Goal: Transaction & Acquisition: Purchase product/service

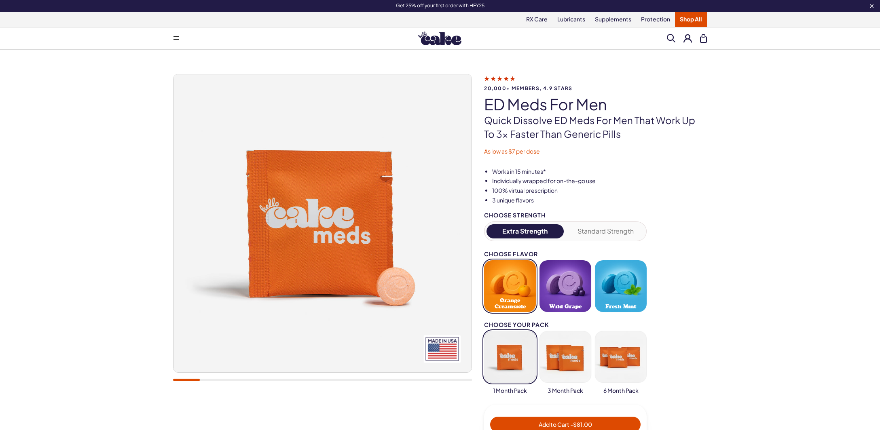
click at [684, 41] on button at bounding box center [688, 38] width 8 height 8
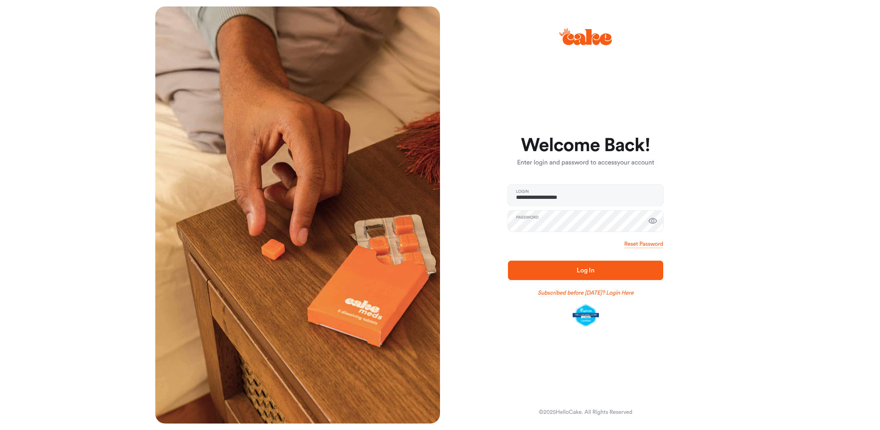
type input "**********"
click at [577, 270] on span "Log In" at bounding box center [586, 270] width 18 height 6
click at [562, 274] on span "Log In" at bounding box center [585, 271] width 129 height 10
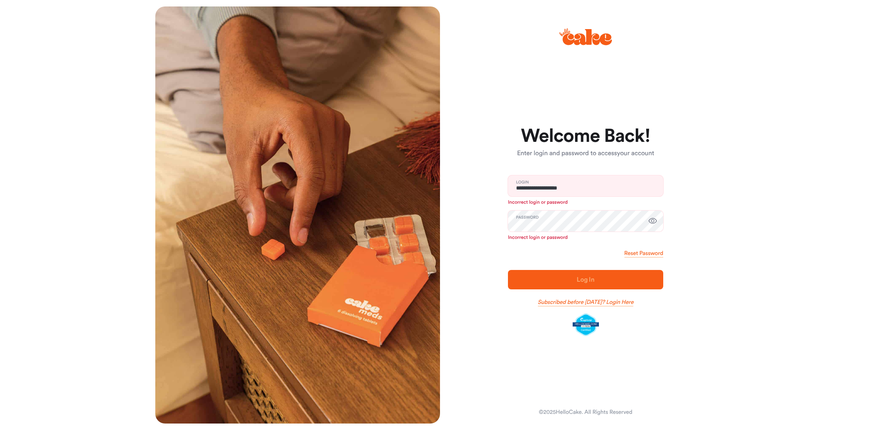
click at [609, 306] on link "Subscribed before [DATE]? Login Here" at bounding box center [586, 303] width 96 height 8
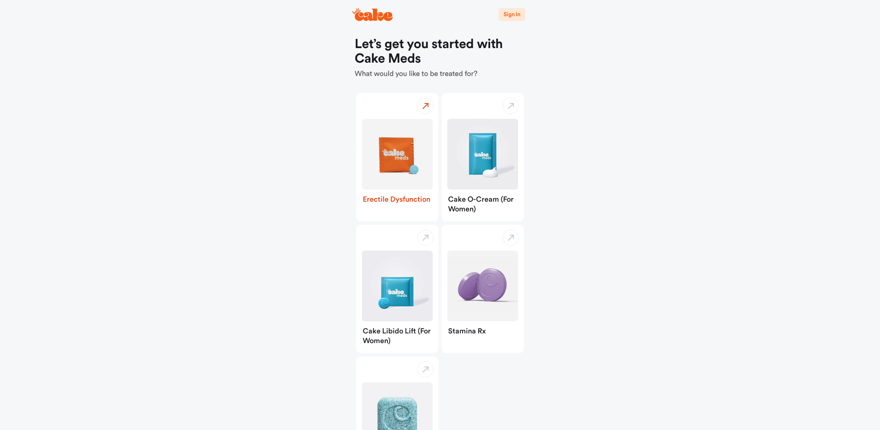
click at [385, 180] on img "button" at bounding box center [397, 154] width 71 height 71
click at [376, 176] on img "button" at bounding box center [397, 154] width 71 height 71
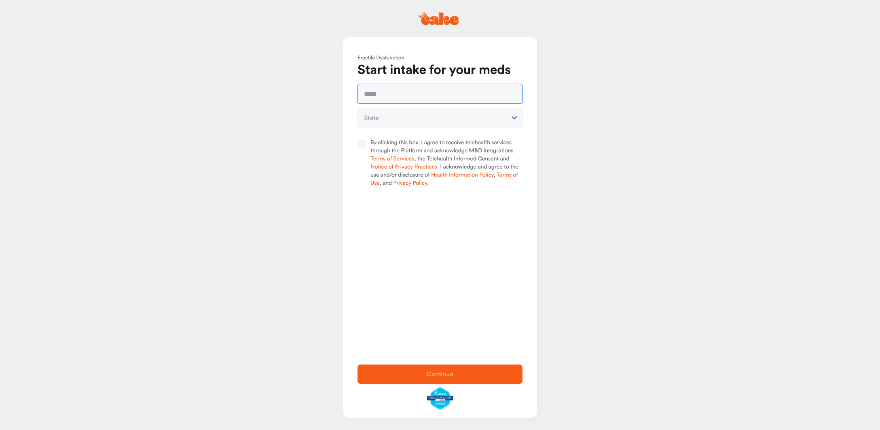
click at [480, 96] on input "text" at bounding box center [440, 93] width 165 height 19
type input "**********"
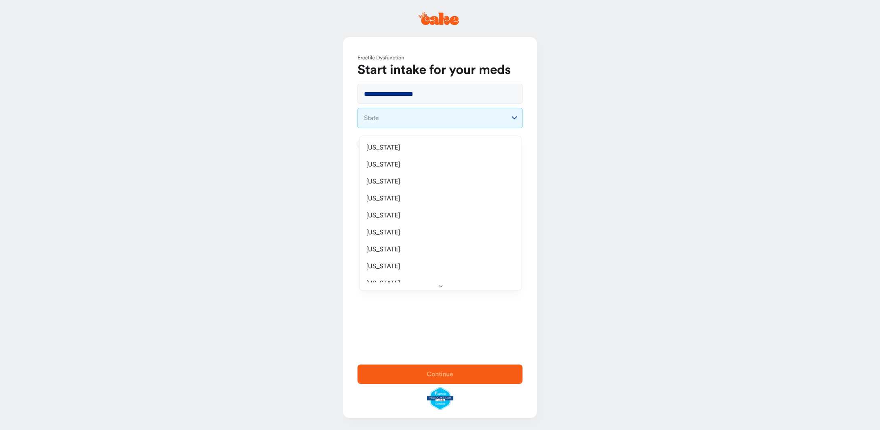
click at [511, 121] on html "**********" at bounding box center [440, 215] width 880 height 430
select select "**"
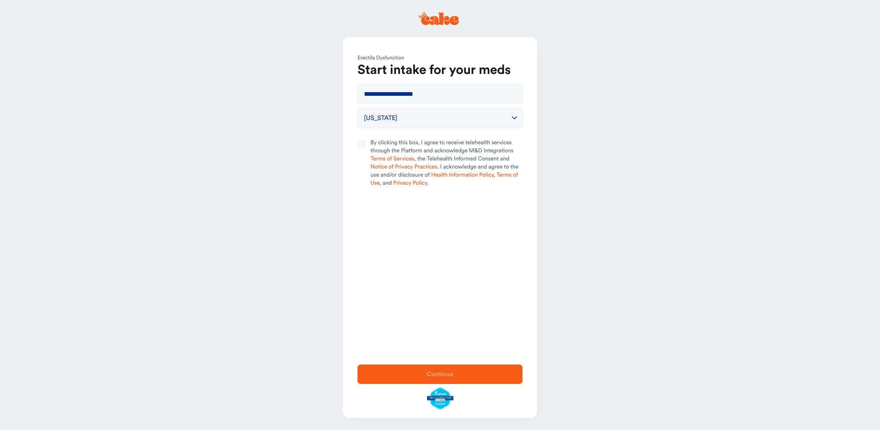
click at [366, 148] on button "By clicking this box, I agree to receive telehealth services through the Platfo…" at bounding box center [362, 144] width 8 height 8
click at [432, 370] on span "Continue" at bounding box center [440, 375] width 139 height 10
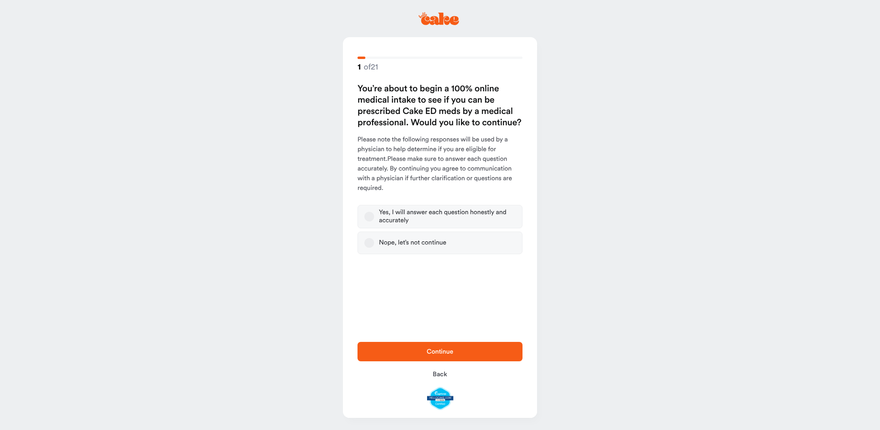
click at [457, 222] on div "Yes, I will answer each question honestly and accurately" at bounding box center [447, 217] width 137 height 16
click at [374, 222] on button "Yes, I will answer each question honestly and accurately" at bounding box center [369, 217] width 10 height 10
click at [417, 342] on button "Continue" at bounding box center [440, 351] width 165 height 19
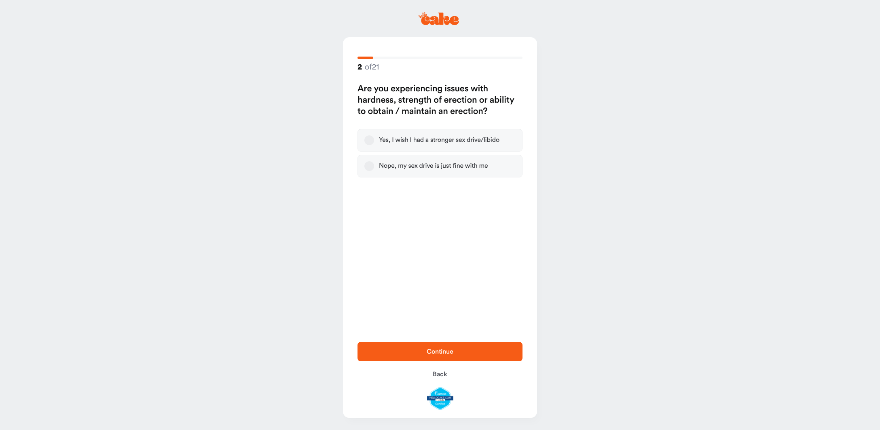
click at [440, 144] on div "Yes, I wish I had a stronger sex drive/libido" at bounding box center [439, 140] width 121 height 8
click at [374, 144] on button "Yes, I wish I had a stronger sex drive/libido" at bounding box center [369, 141] width 10 height 10
click at [426, 334] on div "Continue Back" at bounding box center [440, 376] width 194 height 84
click at [422, 342] on button "Continue" at bounding box center [440, 351] width 165 height 19
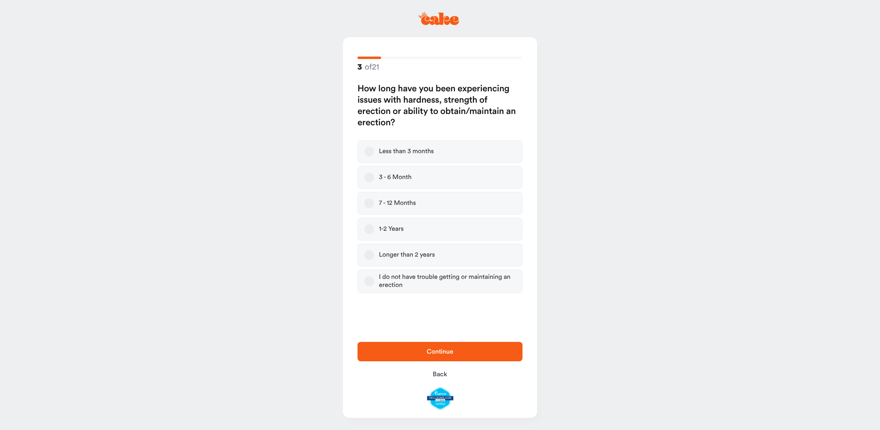
click at [369, 260] on button "Longer than 2 years" at bounding box center [369, 255] width 10 height 10
click at [395, 347] on span "Continue" at bounding box center [440, 352] width 139 height 10
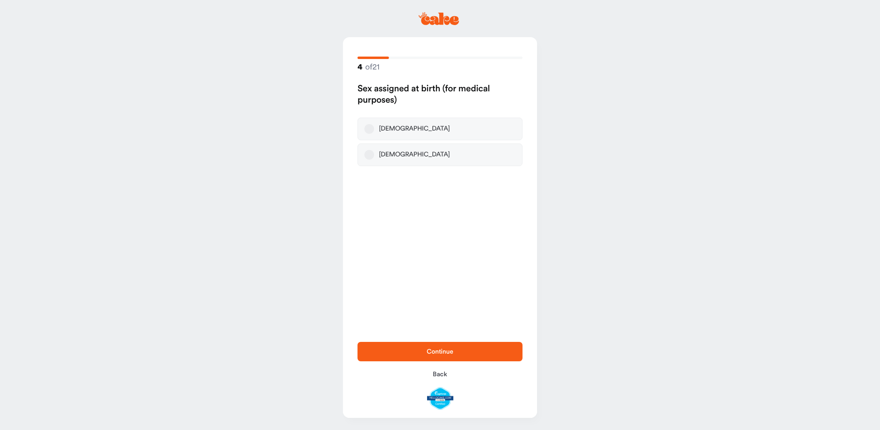
click at [409, 129] on label "Male" at bounding box center [440, 129] width 165 height 23
click at [374, 129] on button "Male" at bounding box center [369, 129] width 10 height 10
click at [415, 342] on button "Continue" at bounding box center [440, 351] width 165 height 19
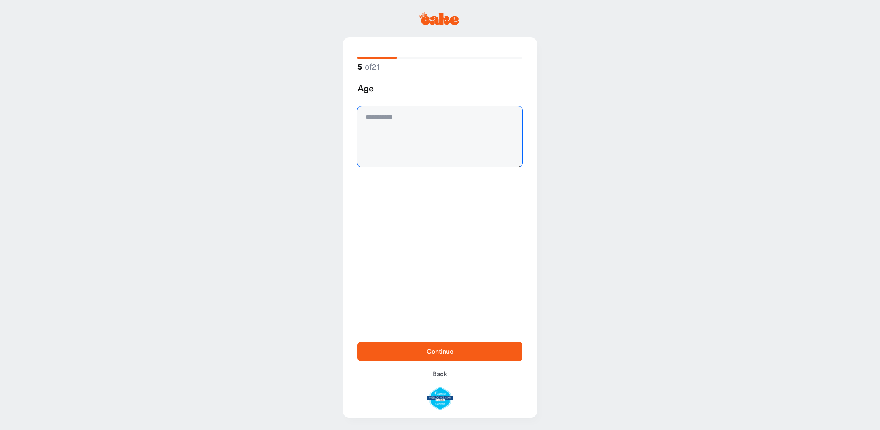
click at [423, 126] on textarea at bounding box center [440, 136] width 165 height 61
type textarea "**"
click at [443, 335] on div "Continue Back" at bounding box center [440, 376] width 194 height 84
click at [438, 347] on span "Continue" at bounding box center [440, 352] width 139 height 10
click at [444, 147] on textarea at bounding box center [440, 136] width 165 height 61
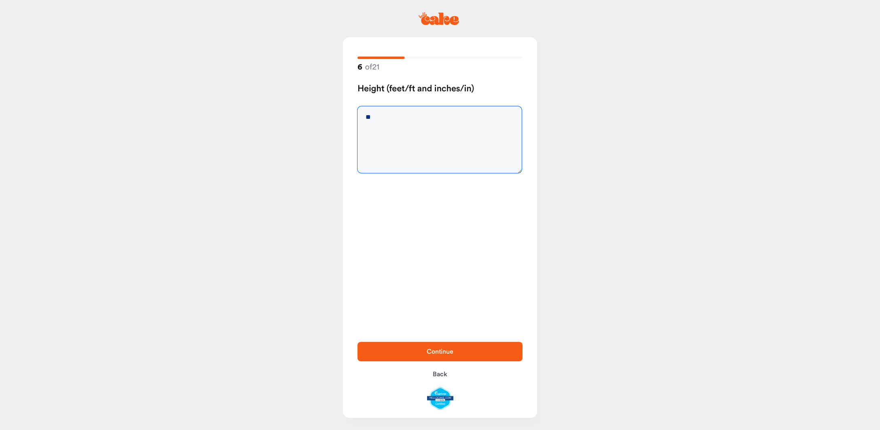
type textarea "**"
click at [418, 347] on span "Continue" at bounding box center [440, 352] width 139 height 10
click at [434, 140] on textarea at bounding box center [440, 136] width 165 height 61
type textarea "***"
click at [441, 347] on span "Continue" at bounding box center [440, 352] width 139 height 10
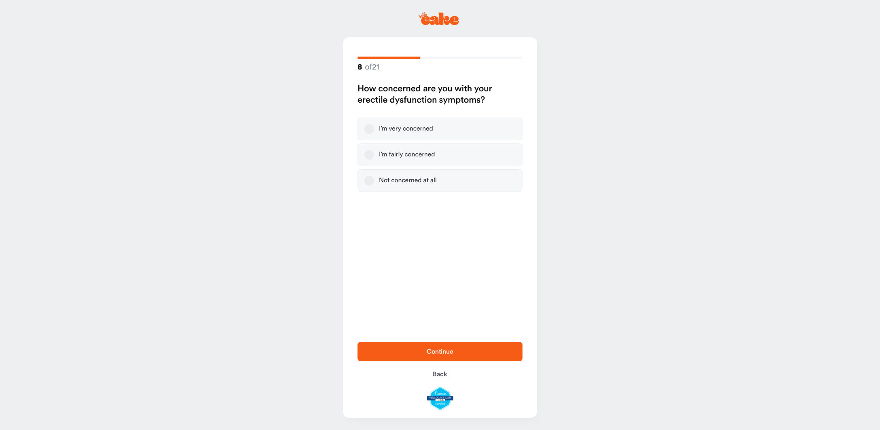
click at [429, 156] on div "I’m fairly concerned" at bounding box center [407, 155] width 56 height 8
click at [374, 156] on button "I’m fairly concerned" at bounding box center [369, 155] width 10 height 10
drag, startPoint x: 427, startPoint y: 345, endPoint x: 406, endPoint y: 174, distance: 172.0
click at [430, 247] on div "8 of 21 How concerned are you with your erectile dysfunction symptoms? I’m very…" at bounding box center [440, 227] width 194 height 381
click at [405, 133] on div "I’m very concerned" at bounding box center [406, 129] width 54 height 8
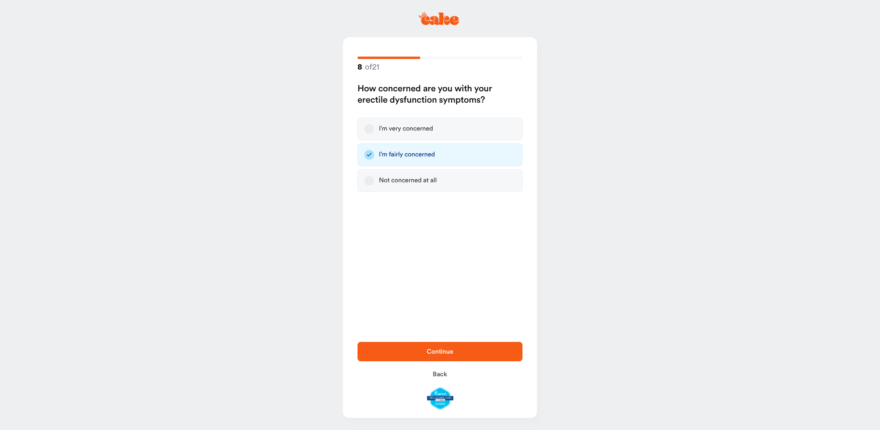
click at [374, 133] on button "I’m very concerned" at bounding box center [369, 129] width 10 height 10
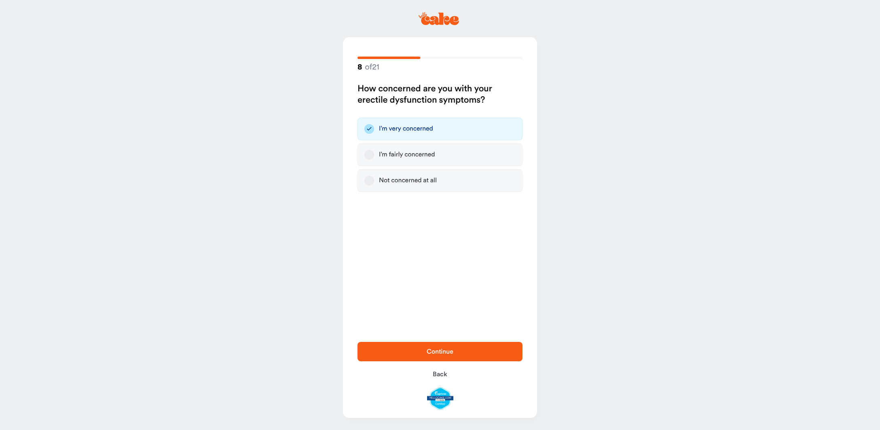
click at [415, 347] on span "Continue" at bounding box center [440, 352] width 139 height 10
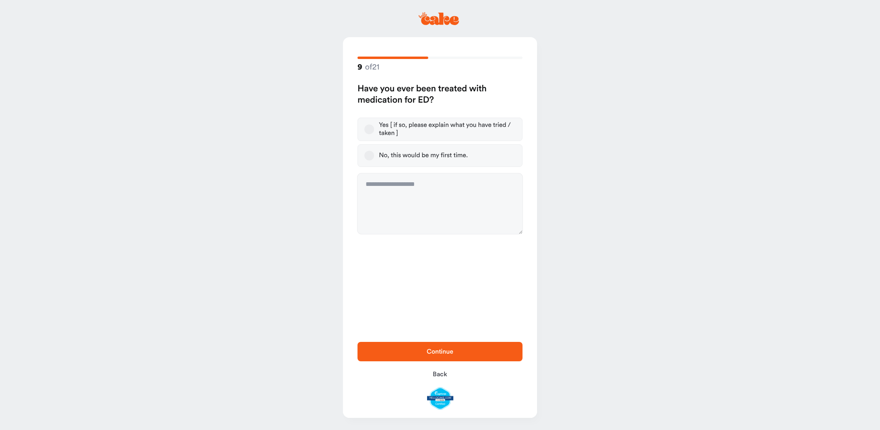
click at [411, 134] on div "Yes [ if so, please explain what you have tried / taken ]" at bounding box center [447, 129] width 137 height 16
click at [374, 134] on button "Yes [ if so, please explain what you have tried / taken ]" at bounding box center [369, 130] width 10 height 10
click at [407, 196] on textarea at bounding box center [440, 204] width 165 height 61
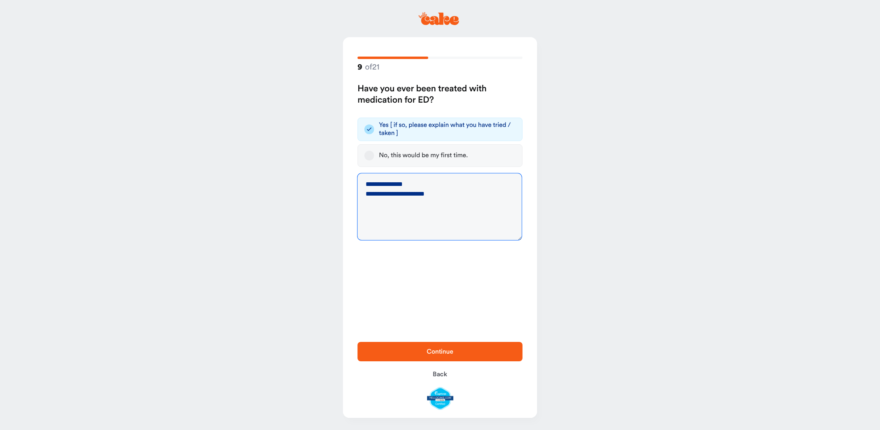
type textarea "**********"
click at [446, 349] on span "Continue" at bounding box center [440, 352] width 27 height 6
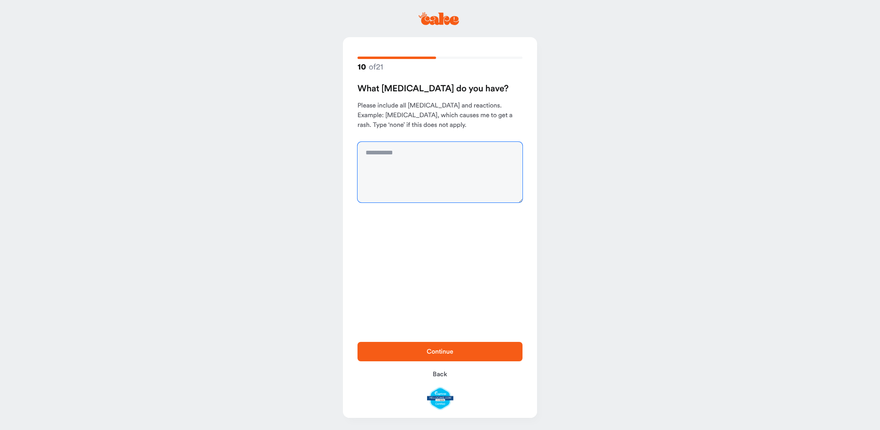
click at [454, 176] on textarea at bounding box center [440, 172] width 165 height 61
type textarea "****"
click at [440, 349] on span "Continue" at bounding box center [440, 352] width 27 height 6
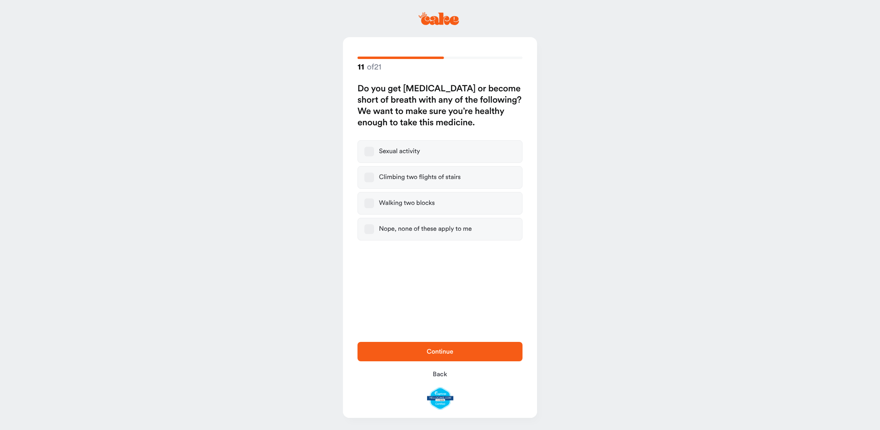
click at [368, 230] on label "Nope, none of these apply to me" at bounding box center [440, 229] width 165 height 23
click at [368, 230] on button "Nope, none of these apply to me" at bounding box center [369, 229] width 10 height 10
click at [408, 342] on button "Continue" at bounding box center [440, 351] width 165 height 19
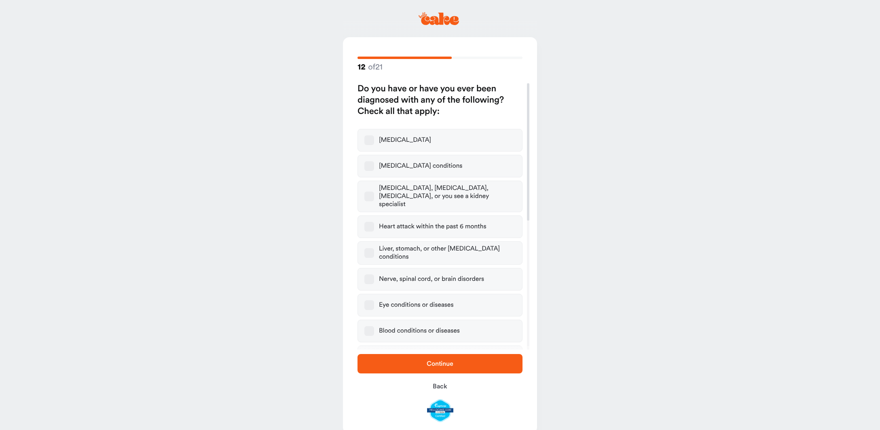
click at [389, 359] on span "Continue" at bounding box center [440, 364] width 139 height 10
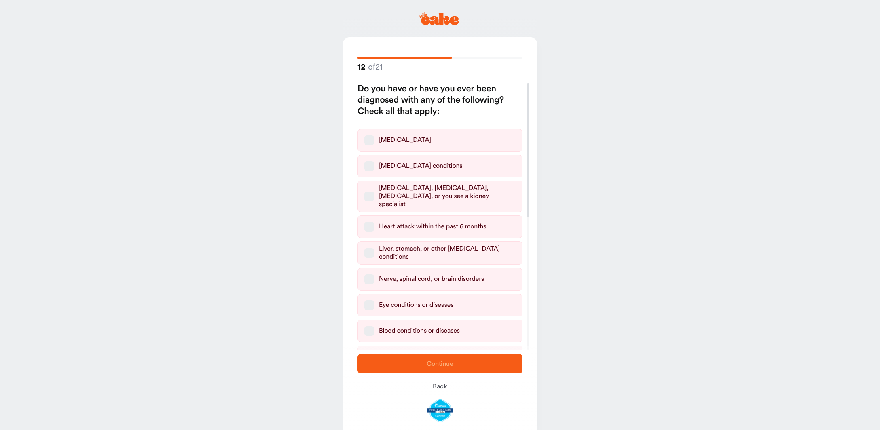
click at [501, 68] on div "12 of 21 Do you have or have you ever been diagnosed with any of the following?…" at bounding box center [440, 193] width 194 height 313
click at [311, 188] on main "12 of 21 Do you have or have you ever been diagnosed with any of the following?…" at bounding box center [440, 223] width 880 height 446
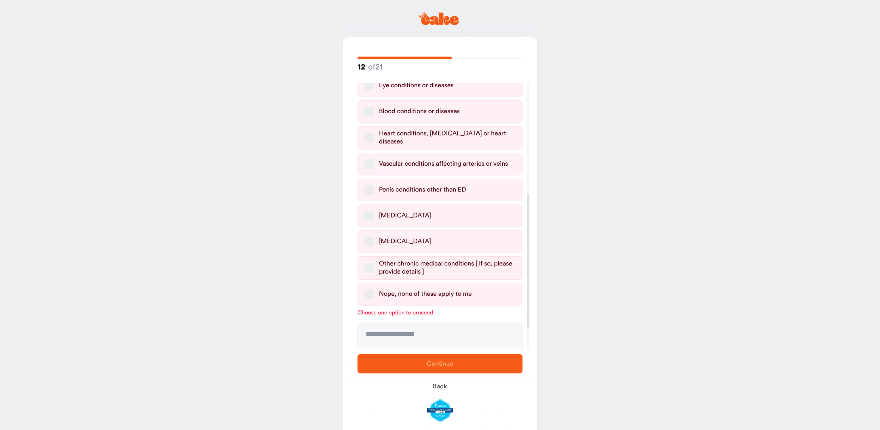
scroll to position [220, 0]
click at [369, 244] on button "High blood pressure" at bounding box center [369, 242] width 10 height 10
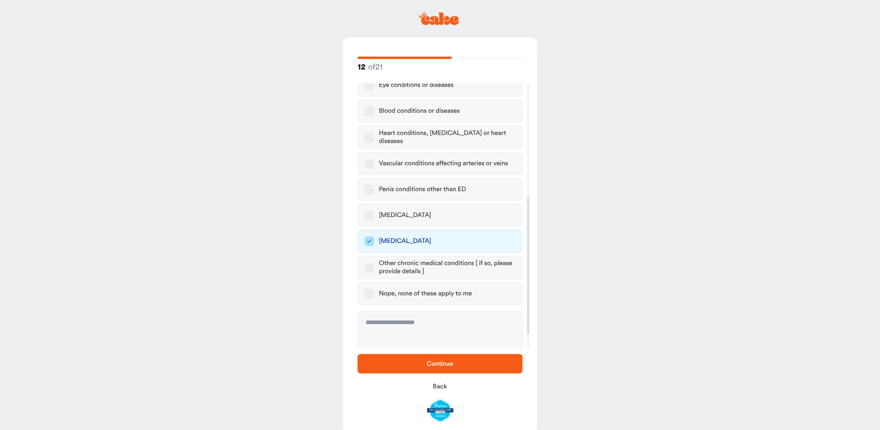
click at [423, 362] on span "Continue" at bounding box center [440, 364] width 139 height 10
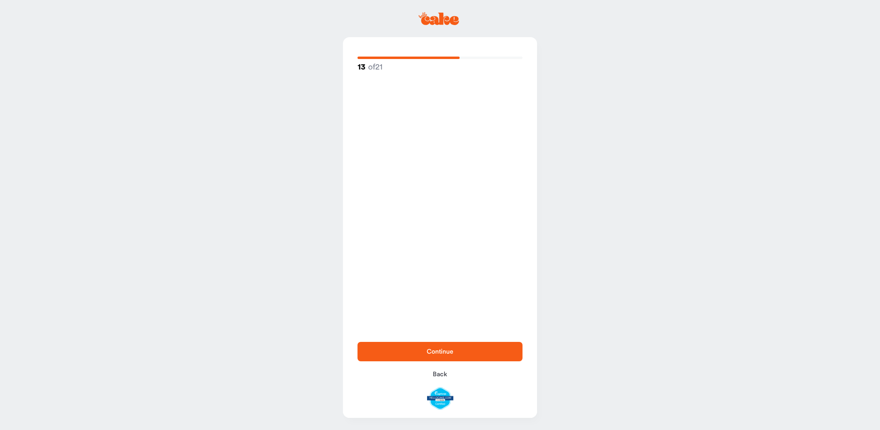
scroll to position [0, 0]
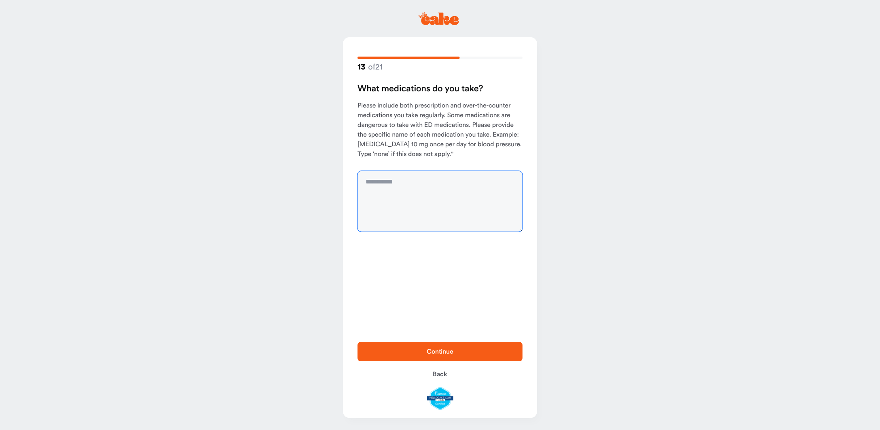
click at [413, 194] on textarea at bounding box center [440, 201] width 165 height 61
type textarea "**********"
click at [430, 349] on span "Continue" at bounding box center [440, 352] width 27 height 6
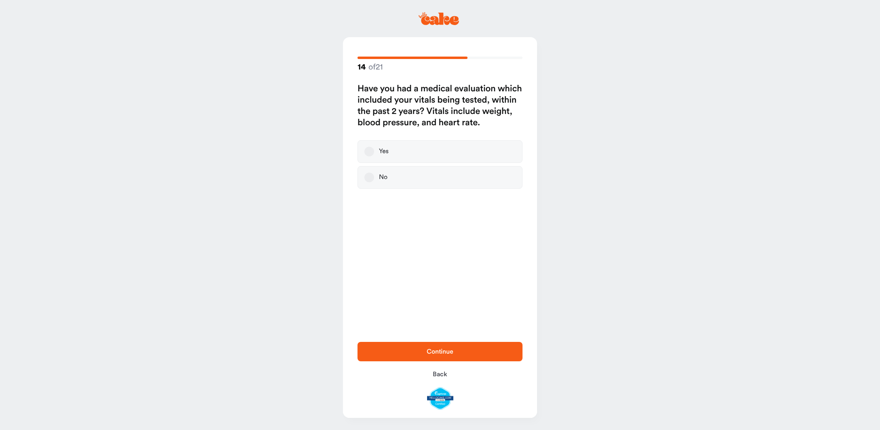
click at [403, 152] on label "Yes" at bounding box center [440, 151] width 165 height 23
click at [374, 152] on button "Yes" at bounding box center [369, 152] width 10 height 10
click at [432, 347] on span "Continue" at bounding box center [440, 352] width 139 height 10
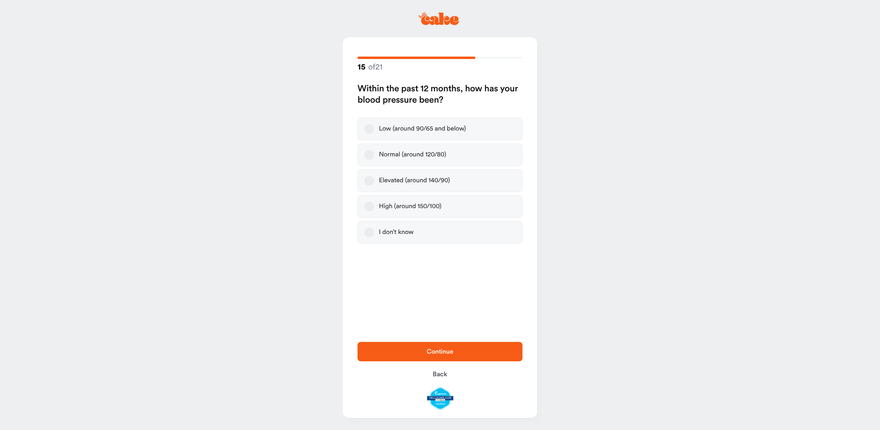
click at [432, 159] on div "Normal (around 120/80)" at bounding box center [412, 155] width 67 height 8
click at [374, 160] on button "Normal (around 120/80)" at bounding box center [369, 155] width 10 height 10
click at [398, 185] on div "Elevated (around 140/90)" at bounding box center [414, 181] width 71 height 8
click at [374, 185] on button "Elevated (around 140/90)" at bounding box center [369, 181] width 10 height 10
click at [392, 159] on div "Normal (around 120/80)" at bounding box center [412, 155] width 67 height 8
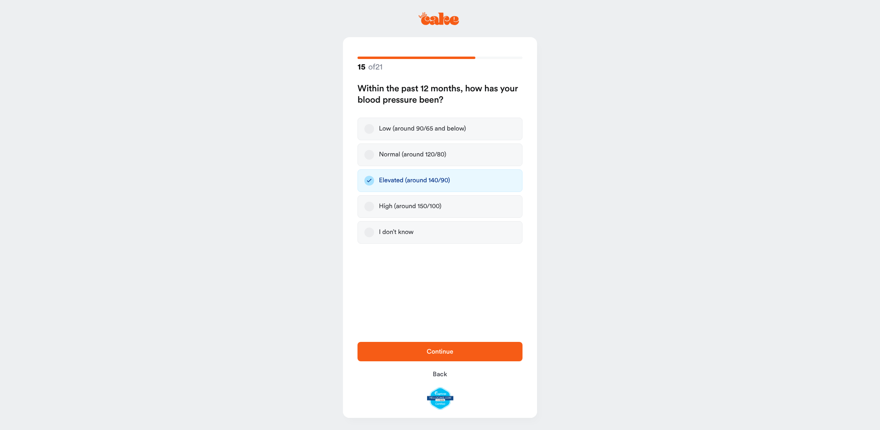
click at [374, 159] on button "Normal (around 120/80)" at bounding box center [369, 155] width 10 height 10
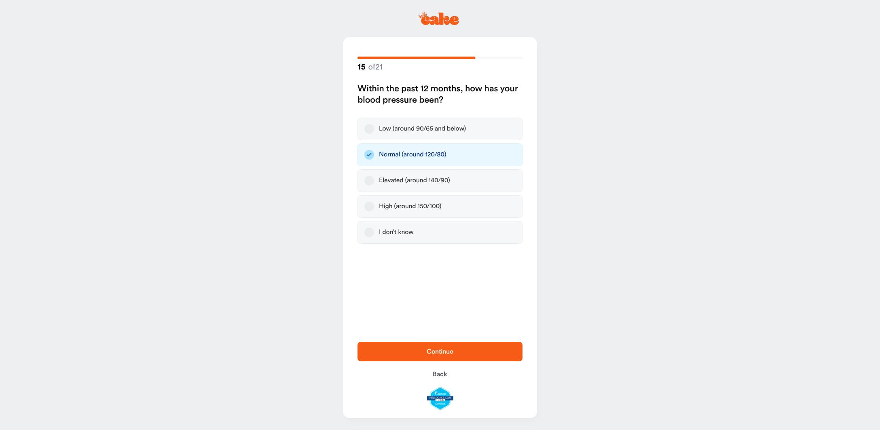
click at [386, 183] on div "Elevated (around 140/90)" at bounding box center [414, 181] width 71 height 8
click at [374, 183] on button "Elevated (around 140/90)" at bounding box center [369, 181] width 10 height 10
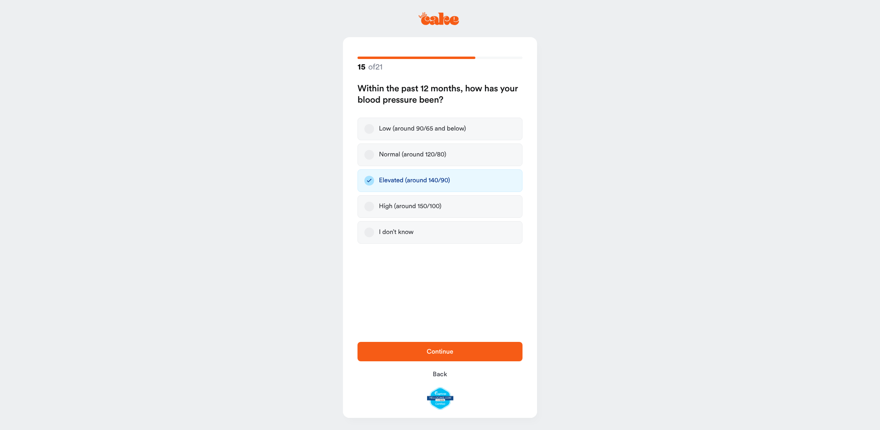
click at [415, 347] on span "Continue" at bounding box center [440, 352] width 139 height 10
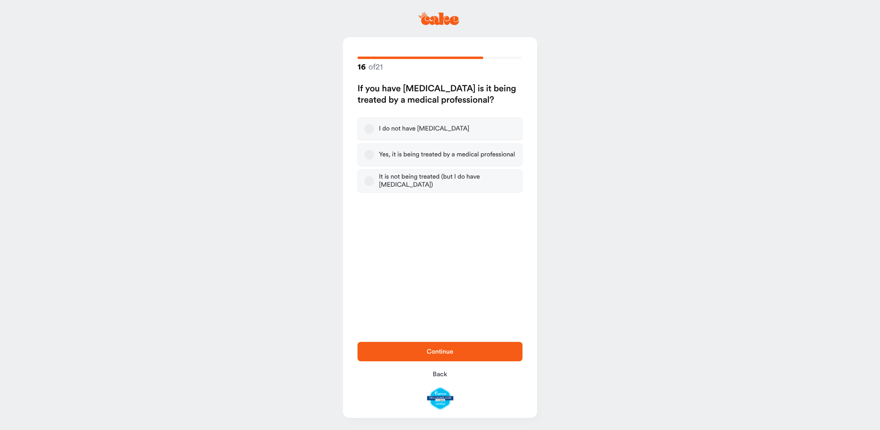
click at [376, 157] on label "Yes, it is being treated by a medical professional" at bounding box center [440, 155] width 165 height 23
click at [374, 157] on button "Yes, it is being treated by a medical professional" at bounding box center [369, 155] width 10 height 10
click at [417, 353] on button "Continue" at bounding box center [440, 351] width 165 height 19
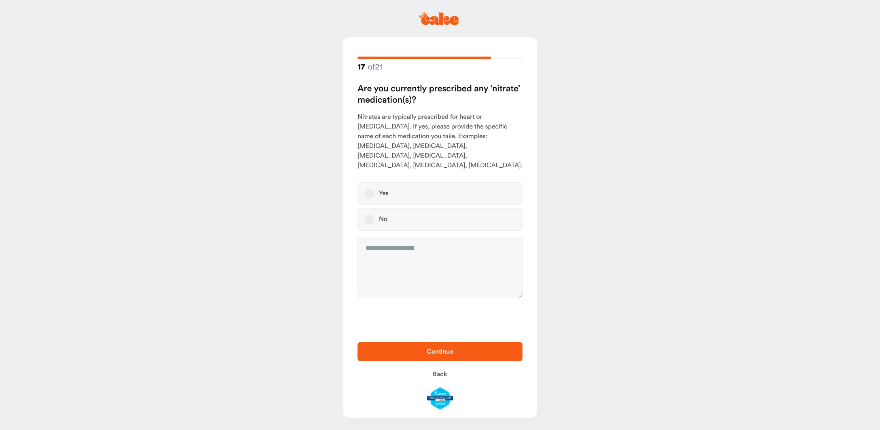
click at [399, 214] on label "No" at bounding box center [440, 219] width 165 height 23
click at [374, 215] on button "No" at bounding box center [369, 220] width 10 height 10
click at [411, 347] on span "Continue" at bounding box center [440, 352] width 139 height 10
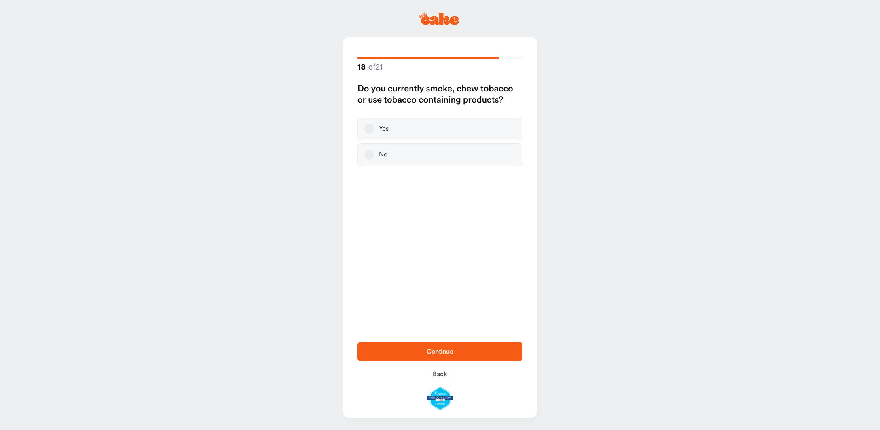
click at [392, 159] on label "No" at bounding box center [440, 155] width 165 height 23
click at [374, 159] on button "No" at bounding box center [369, 155] width 10 height 10
click at [406, 342] on button "Continue" at bounding box center [440, 351] width 165 height 19
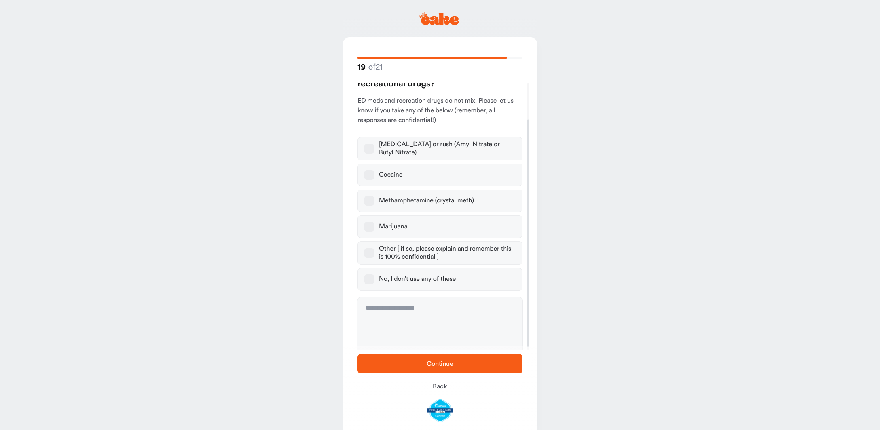
scroll to position [44, 0]
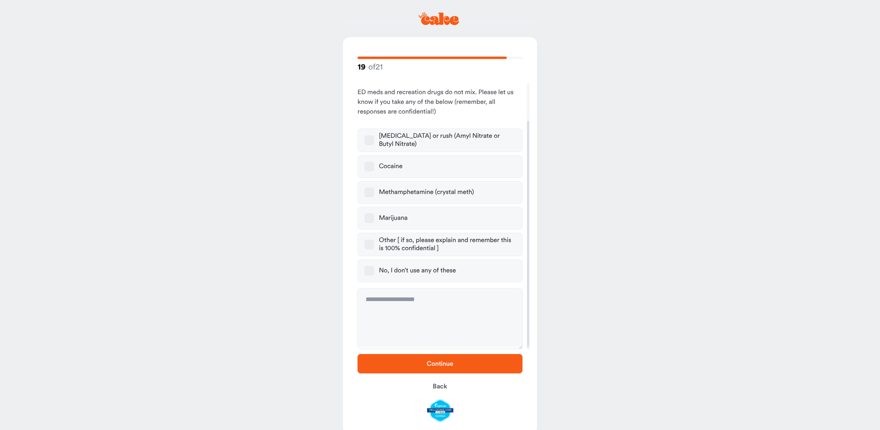
click at [424, 272] on div "No, I don’t use any of these" at bounding box center [417, 271] width 77 height 8
click at [374, 272] on button "No, I don’t use any of these" at bounding box center [369, 271] width 10 height 10
click at [432, 359] on span "Continue" at bounding box center [440, 364] width 139 height 10
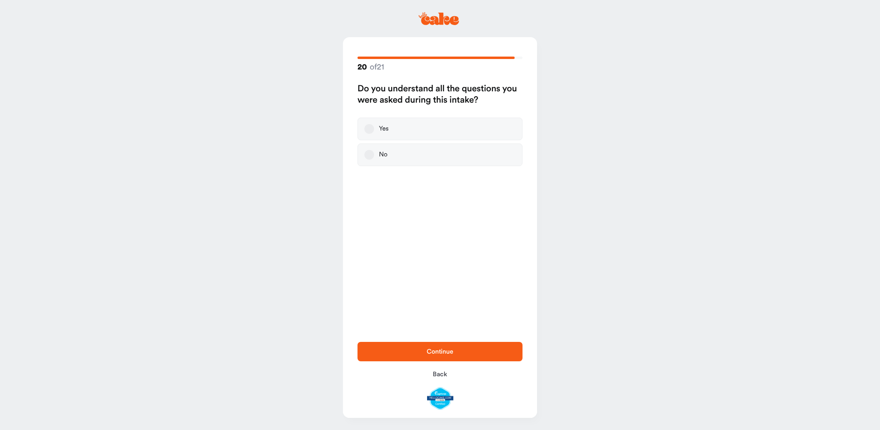
click at [411, 133] on label "Yes" at bounding box center [440, 129] width 165 height 23
click at [374, 133] on button "Yes" at bounding box center [369, 129] width 10 height 10
click at [432, 342] on button "Continue" at bounding box center [440, 351] width 165 height 19
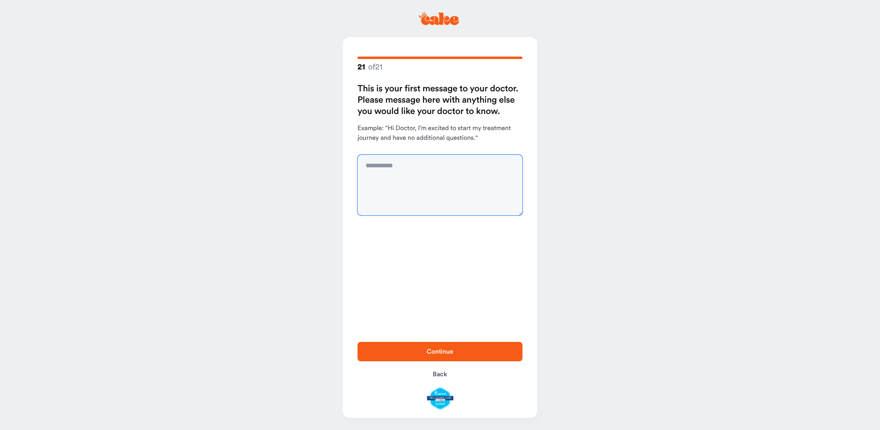
click at [413, 171] on textarea at bounding box center [440, 185] width 165 height 61
type textarea "**********"
click at [457, 347] on span "Continue" at bounding box center [440, 352] width 139 height 10
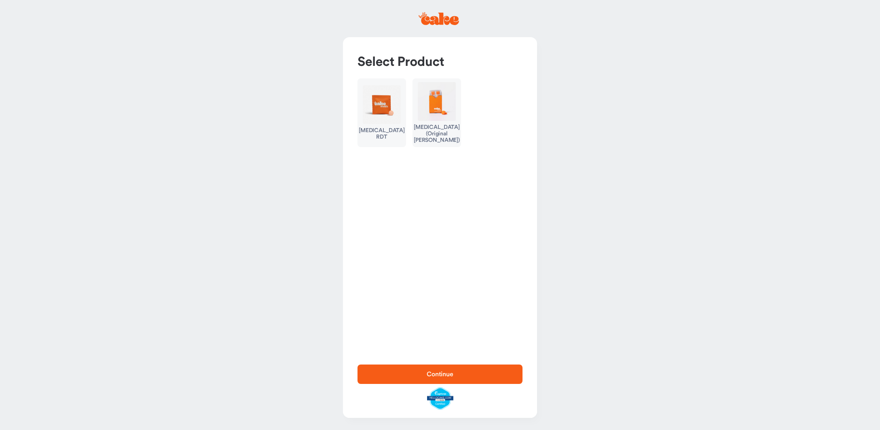
click at [436, 119] on img "button" at bounding box center [437, 101] width 38 height 39
click at [395, 120] on img "button" at bounding box center [382, 104] width 38 height 39
click at [423, 371] on span "Continue" at bounding box center [440, 375] width 139 height 10
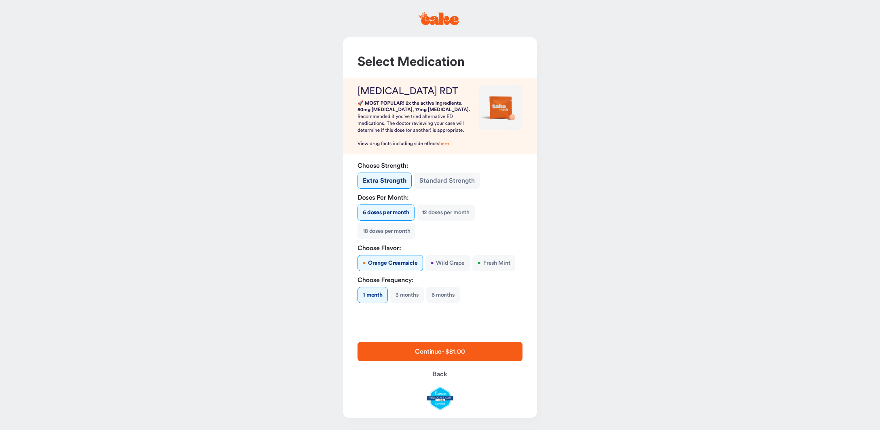
click at [451, 271] on button "• Wild Grape" at bounding box center [448, 263] width 44 height 16
click at [473, 271] on button "• Fresh Mint" at bounding box center [494, 263] width 43 height 16
click at [405, 303] on button "3 months" at bounding box center [407, 295] width 34 height 16
click at [380, 303] on button "1 month" at bounding box center [373, 295] width 30 height 16
click at [453, 303] on button "6 months" at bounding box center [443, 295] width 34 height 16
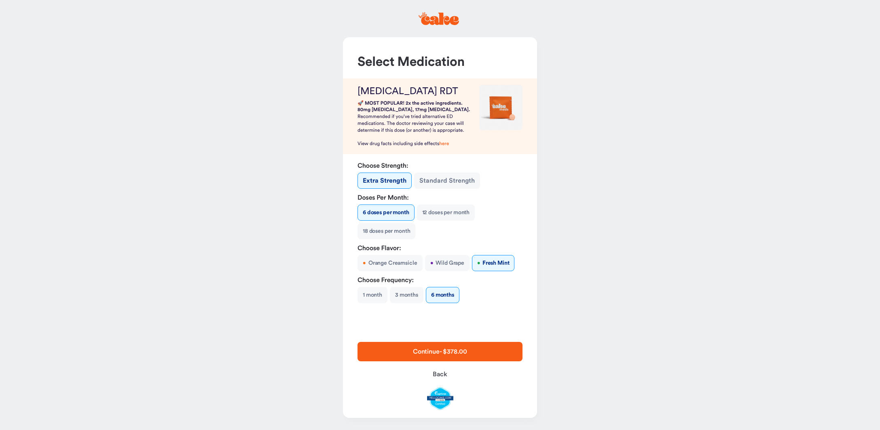
click at [379, 303] on button "1 month" at bounding box center [373, 295] width 30 height 16
click at [403, 357] on span "Continue - $81.00" at bounding box center [440, 352] width 139 height 10
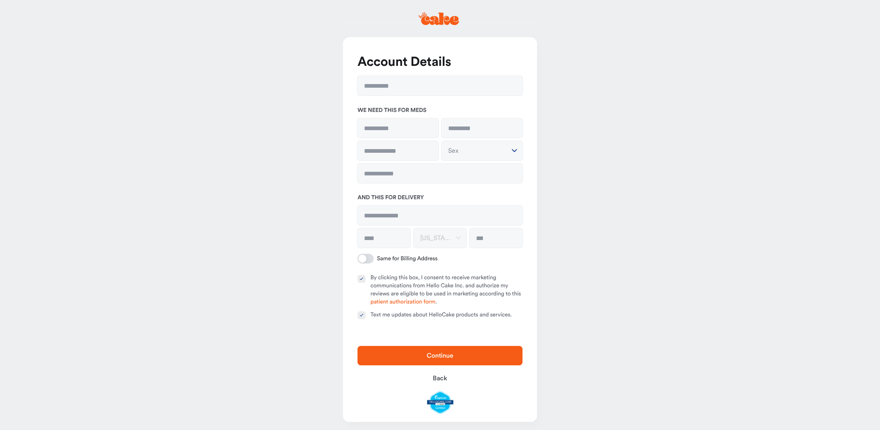
type input "**********"
